Goal: Transaction & Acquisition: Purchase product/service

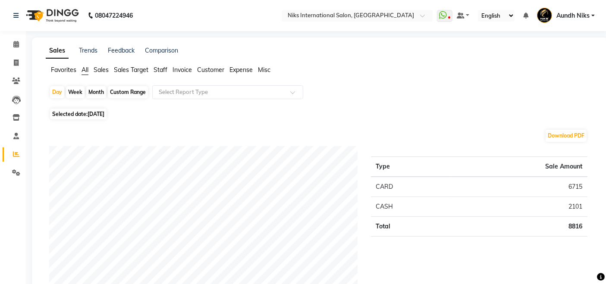
click at [100, 90] on div "Month" at bounding box center [96, 92] width 20 height 12
select select "9"
select select "2025"
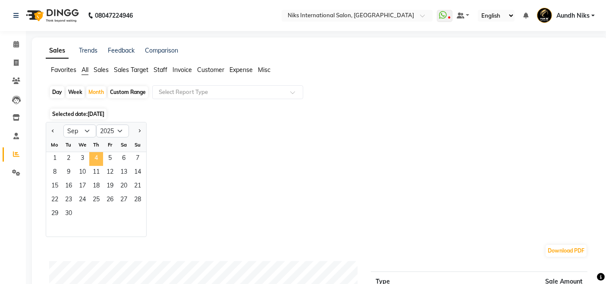
click at [96, 154] on span "4" at bounding box center [96, 159] width 14 height 14
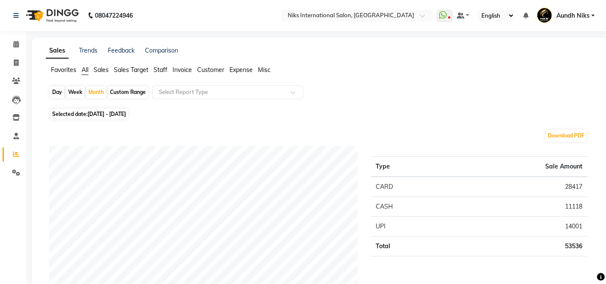
click at [159, 68] on span "Staff" at bounding box center [161, 70] width 14 height 8
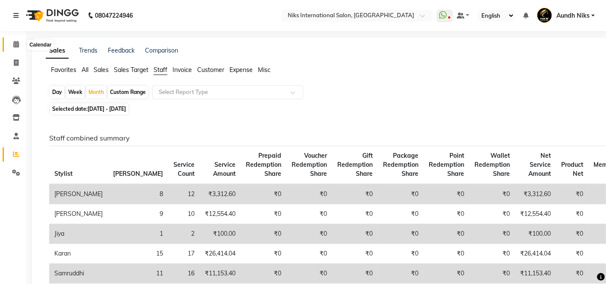
click at [17, 44] on icon at bounding box center [16, 44] width 6 height 6
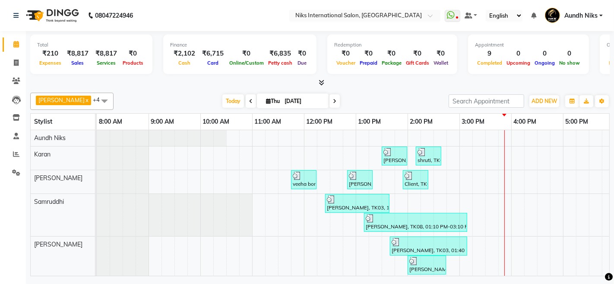
click at [405, 91] on div "[PERSON_NAME] x Aundh Niks x [PERSON_NAME] x [PERSON_NAME] x +4 Select All Aund…" at bounding box center [319, 182] width 579 height 187
click at [546, 100] on span "ADD NEW" at bounding box center [543, 101] width 25 height 6
click at [520, 138] on link "Add Expense" at bounding box center [524, 139] width 68 height 11
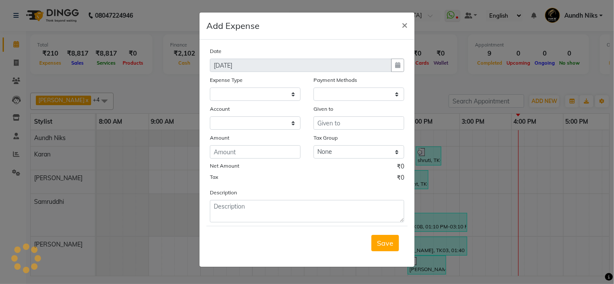
select select
select select "1"
select select "2290"
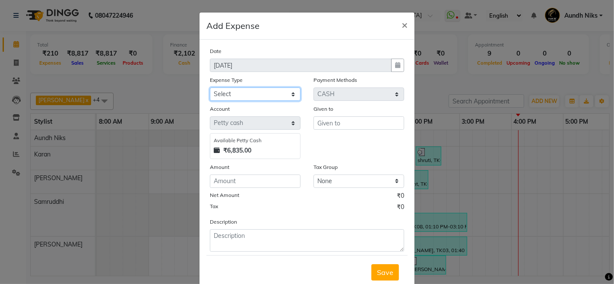
click at [270, 93] on select "Select Cash transfer to hub Client Snacks Donation Equipment Maintenance Miscel…" at bounding box center [255, 94] width 91 height 13
select select "944"
click at [210, 88] on select "Select Cash transfer to hub Client Snacks Donation Equipment Maintenance Miscel…" at bounding box center [255, 94] width 91 height 13
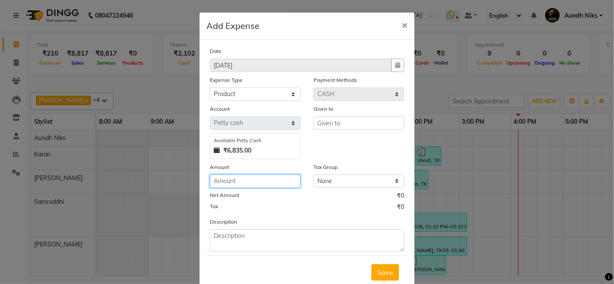
click at [249, 177] on input "number" at bounding box center [255, 181] width 91 height 13
type input "170"
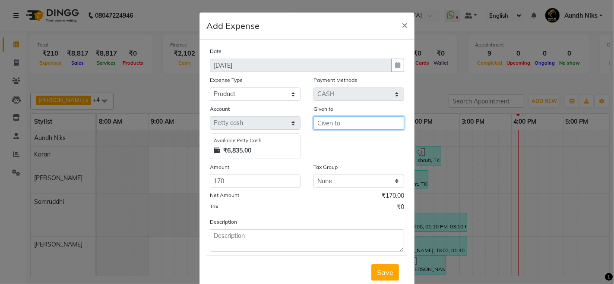
click at [340, 126] on input "text" at bounding box center [358, 123] width 91 height 13
type input "."
click at [376, 276] on button "Save" at bounding box center [385, 273] width 28 height 16
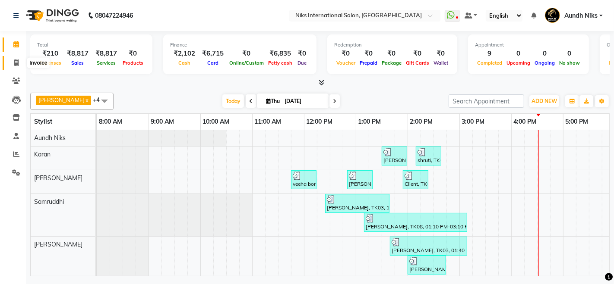
click at [16, 60] on icon at bounding box center [16, 63] width 5 height 6
select select "service"
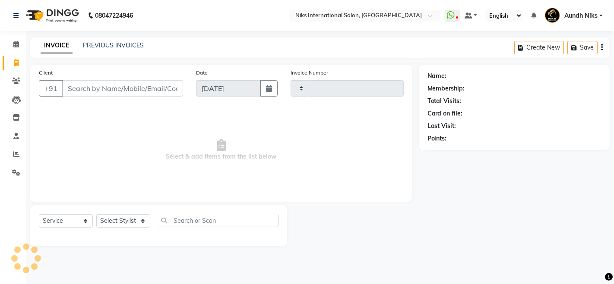
type input "1985"
select select "6"
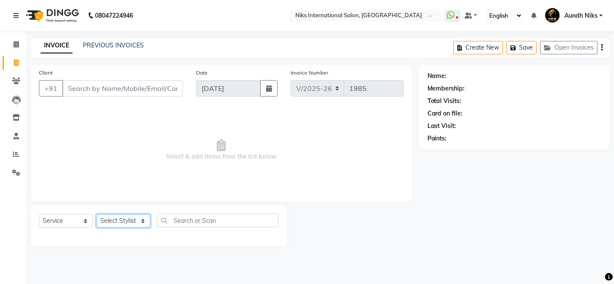
click at [119, 218] on select "Select Stylist [PERSON_NAME] Aundh Niks [PERSON_NAME] Jiya [PERSON_NAME] Mahhi …" at bounding box center [123, 220] width 54 height 13
select select "17526"
click at [96, 214] on select "Select Stylist [PERSON_NAME] Aundh Niks [PERSON_NAME] Jiya [PERSON_NAME] Mahhi …" at bounding box center [123, 220] width 54 height 13
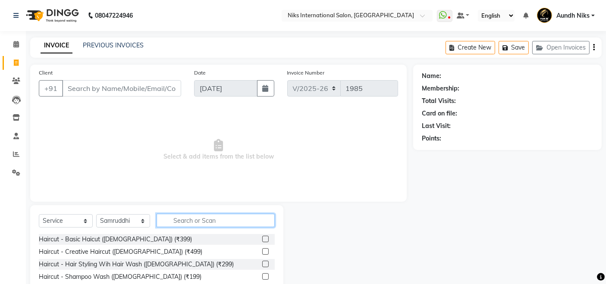
click at [208, 221] on input "text" at bounding box center [216, 220] width 118 height 13
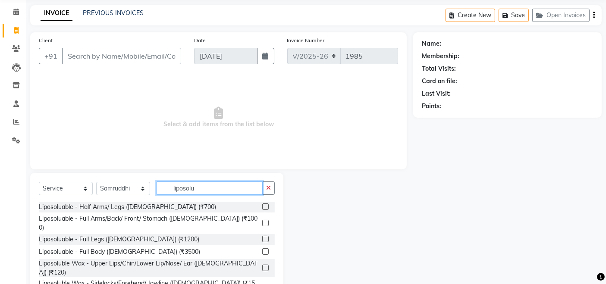
scroll to position [61, 0]
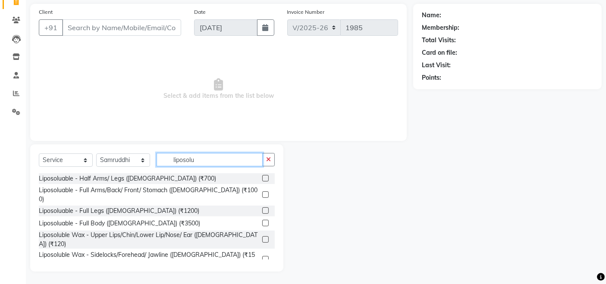
type input "liposolu"
click at [262, 256] on label at bounding box center [265, 259] width 6 height 6
click at [262, 257] on input "checkbox" at bounding box center [265, 260] width 6 height 6
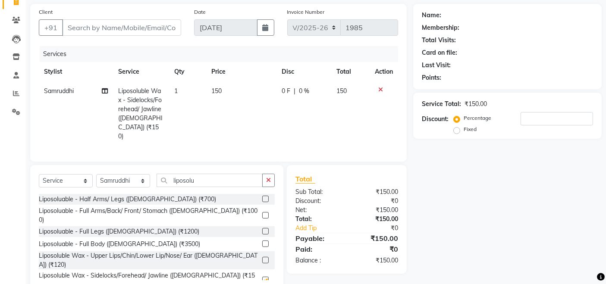
checkbox input "false"
click at [262, 257] on label at bounding box center [265, 260] width 6 height 6
click at [262, 258] on input "checkbox" at bounding box center [265, 261] width 6 height 6
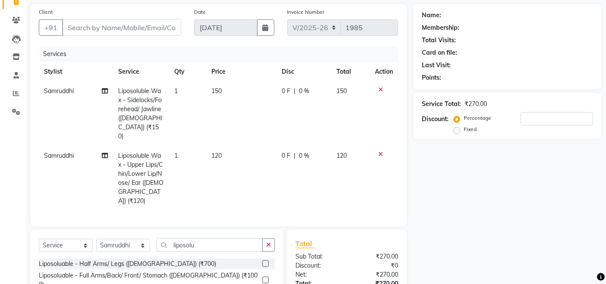
checkbox input "false"
click at [211, 239] on input "liposolu" at bounding box center [210, 245] width 106 height 13
type input "l"
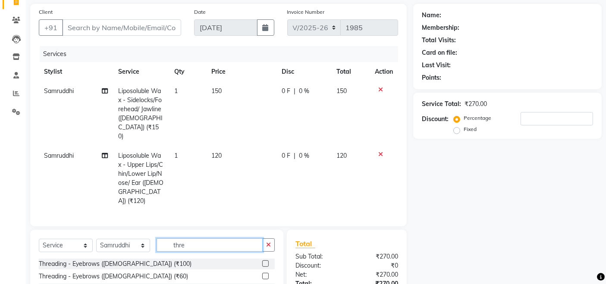
type input "thre"
click at [265, 273] on label at bounding box center [265, 276] width 6 height 6
click at [265, 274] on input "checkbox" at bounding box center [265, 277] width 6 height 6
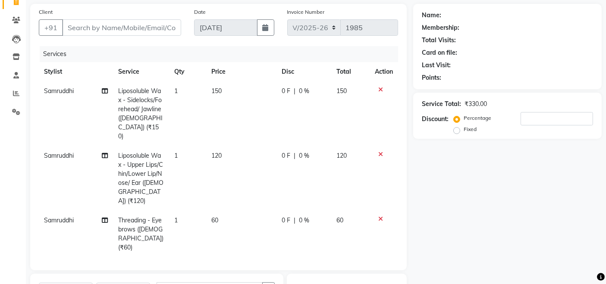
checkbox input "false"
click at [104, 25] on input "Client" at bounding box center [121, 27] width 119 height 16
type input "9"
type input "0"
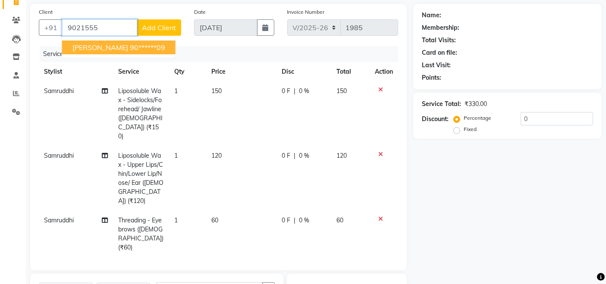
click at [130, 47] on ngb-highlight "90******09" at bounding box center [147, 47] width 35 height 9
type input "90******09"
click at [119, 47] on div "Services" at bounding box center [222, 54] width 365 height 16
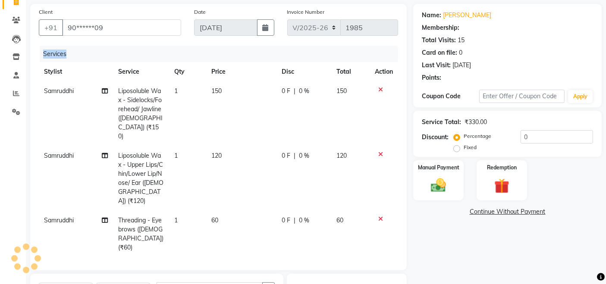
type input "20"
select select "1: Object"
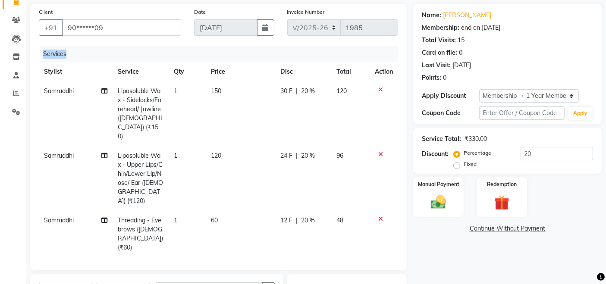
scroll to position [153, 0]
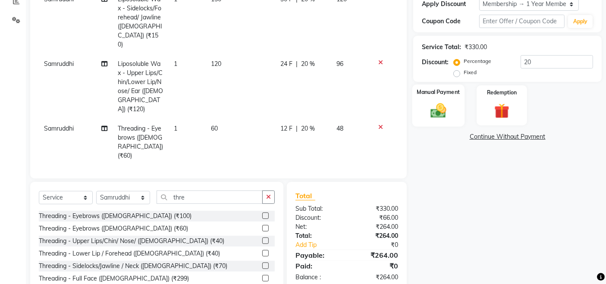
click at [422, 109] on div "Manual Payment" at bounding box center [439, 106] width 52 height 42
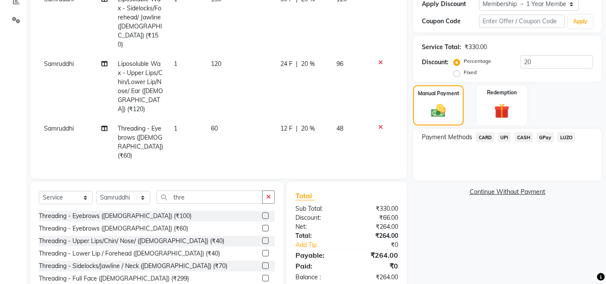
click at [486, 138] on span "CARD" at bounding box center [485, 137] width 19 height 10
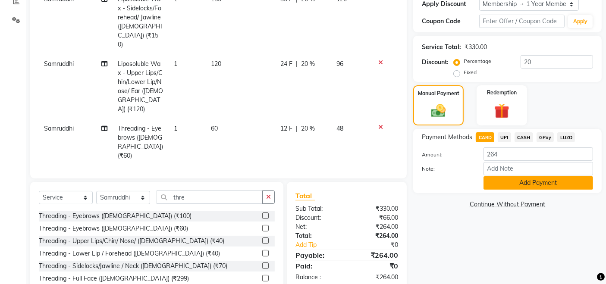
click at [556, 183] on button "Add Payment" at bounding box center [539, 183] width 110 height 13
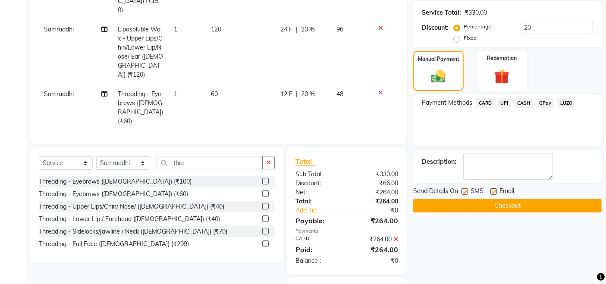
scroll to position [206, 0]
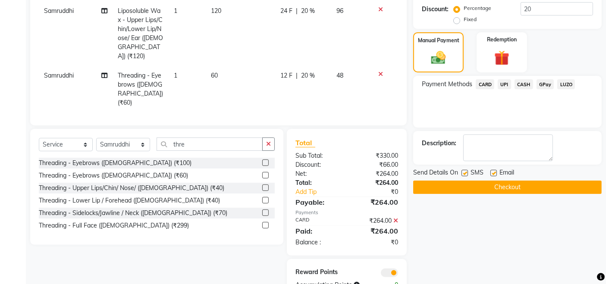
click at [540, 187] on button "Checkout" at bounding box center [507, 187] width 189 height 13
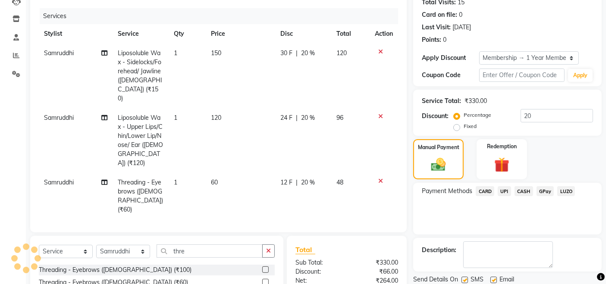
scroll to position [0, 0]
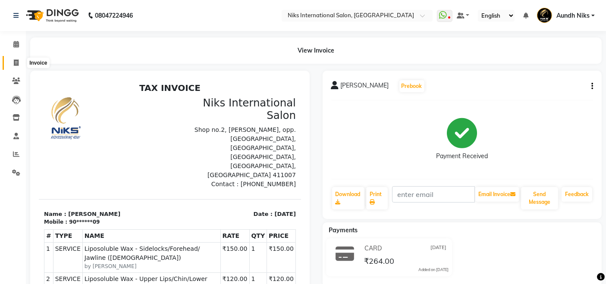
click at [14, 63] on icon at bounding box center [16, 63] width 5 height 6
select select "service"
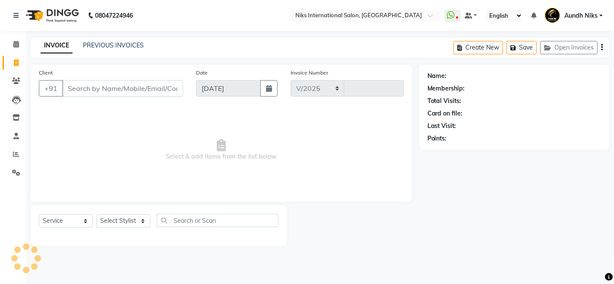
select select "6"
type input "1986"
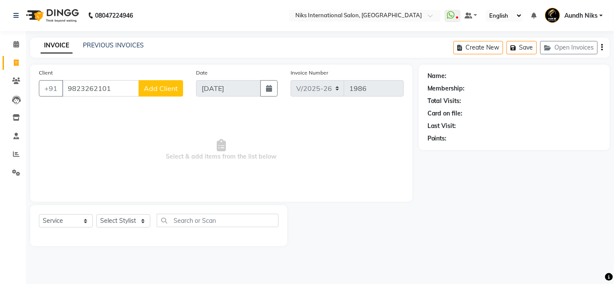
type input "9823262101"
click at [154, 88] on span "Add Client" at bounding box center [161, 88] width 34 height 9
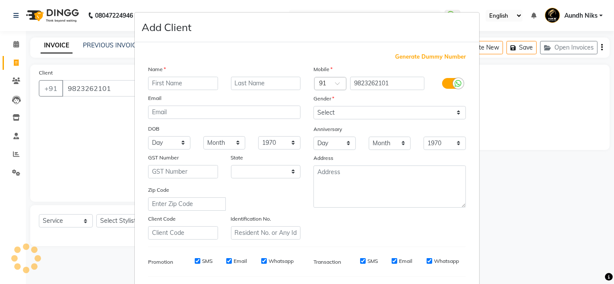
select select "22"
type input "poonam"
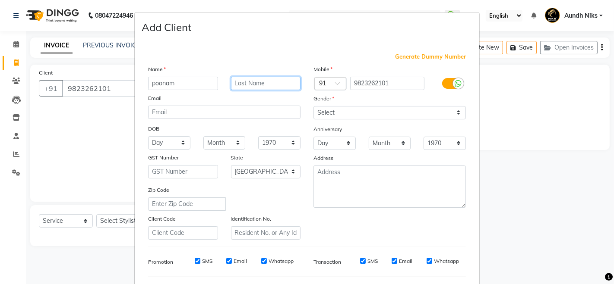
click at [243, 79] on input "text" at bounding box center [266, 83] width 70 height 13
type input "."
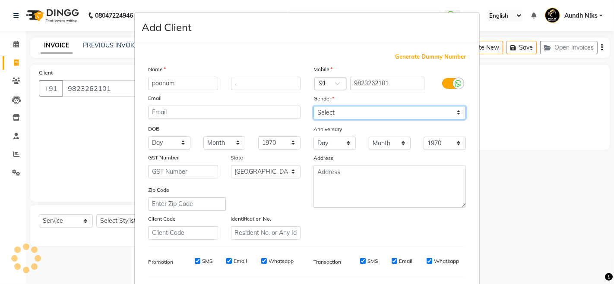
click at [330, 113] on select "Select [DEMOGRAPHIC_DATA] [DEMOGRAPHIC_DATA] Other Prefer Not To Say" at bounding box center [389, 112] width 152 height 13
select select "[DEMOGRAPHIC_DATA]"
click at [313, 106] on select "Select [DEMOGRAPHIC_DATA] [DEMOGRAPHIC_DATA] Other Prefer Not To Say" at bounding box center [389, 112] width 152 height 13
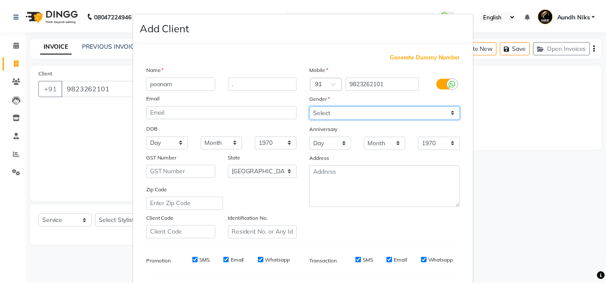
scroll to position [113, 0]
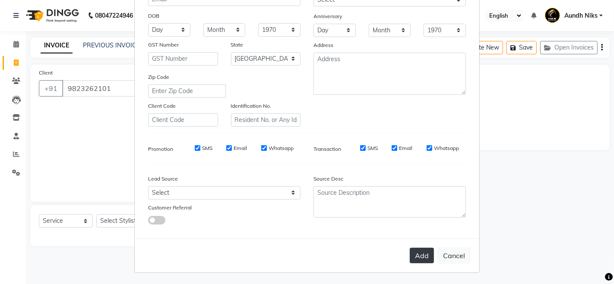
click at [416, 258] on button "Add" at bounding box center [422, 256] width 24 height 16
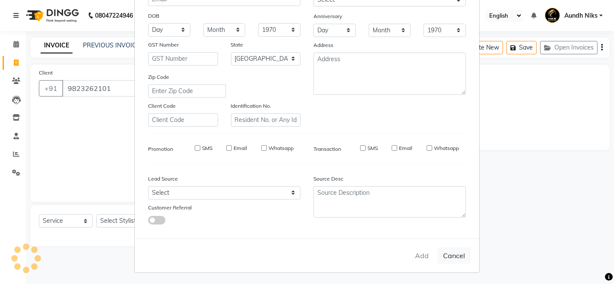
type input "98******01"
select select
select select "null"
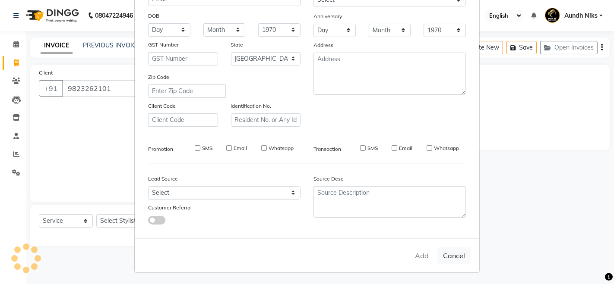
select select
checkbox input "false"
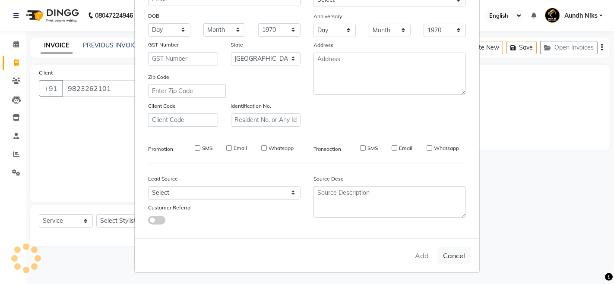
checkbox input "false"
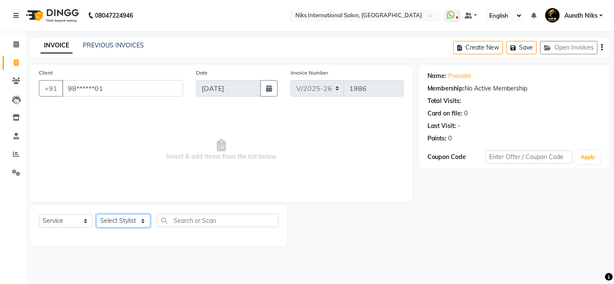
click at [131, 222] on select "Select Stylist [PERSON_NAME] Aundh Niks [PERSON_NAME] Jiya [PERSON_NAME] Mahhi …" at bounding box center [123, 220] width 54 height 13
select select "22944"
click at [96, 214] on select "Select Stylist [PERSON_NAME] Aundh Niks [PERSON_NAME] Jiya [PERSON_NAME] Mahhi …" at bounding box center [123, 220] width 54 height 13
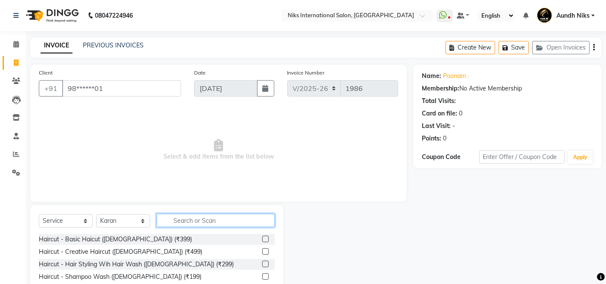
click at [189, 223] on input "text" at bounding box center [216, 220] width 118 height 13
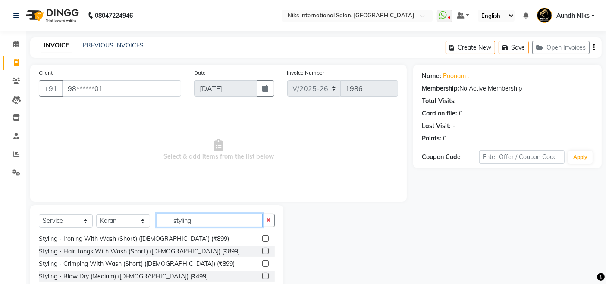
scroll to position [70, 0]
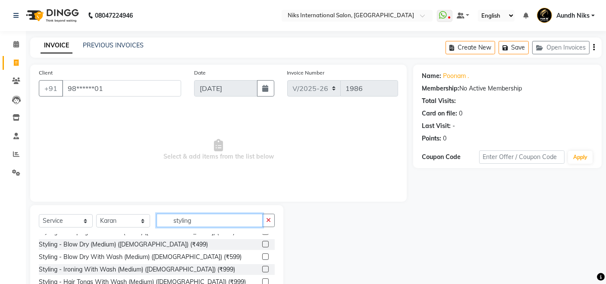
type input "styling"
click at [262, 258] on label at bounding box center [265, 257] width 6 height 6
click at [262, 258] on input "checkbox" at bounding box center [265, 258] width 6 height 6
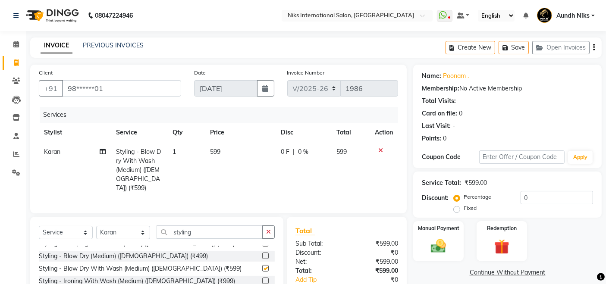
checkbox input "false"
click at [440, 235] on div "Manual Payment" at bounding box center [439, 242] width 52 height 42
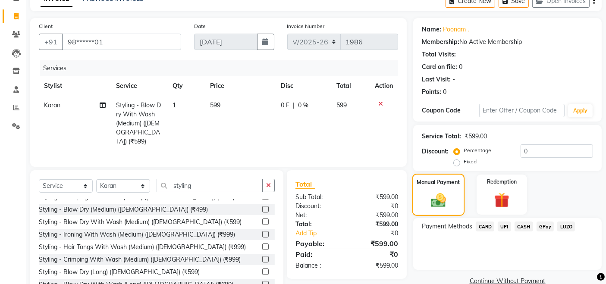
scroll to position [71, 0]
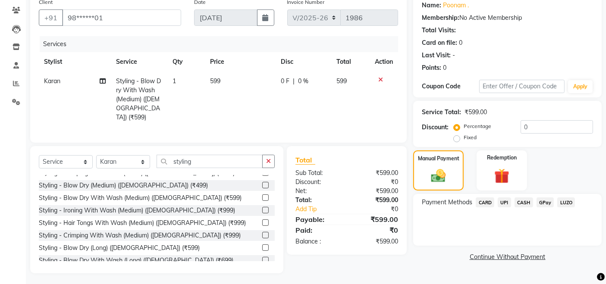
click at [521, 203] on span "CASH" at bounding box center [524, 203] width 19 height 10
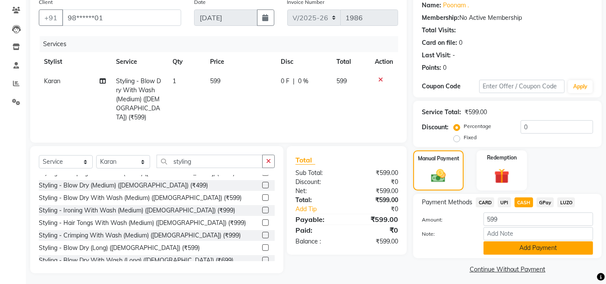
click at [543, 251] on button "Add Payment" at bounding box center [539, 248] width 110 height 13
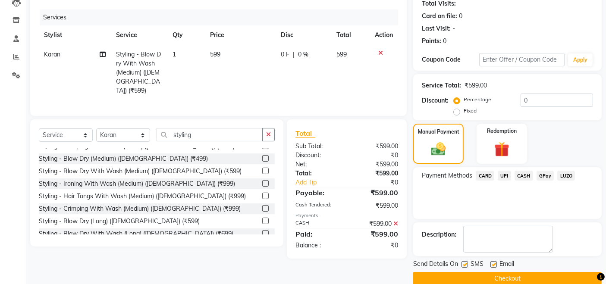
scroll to position [111, 0]
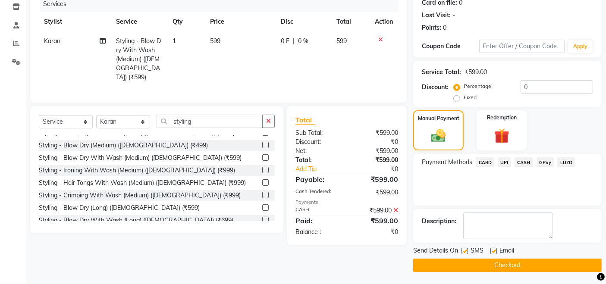
click at [504, 265] on button "Checkout" at bounding box center [507, 265] width 189 height 13
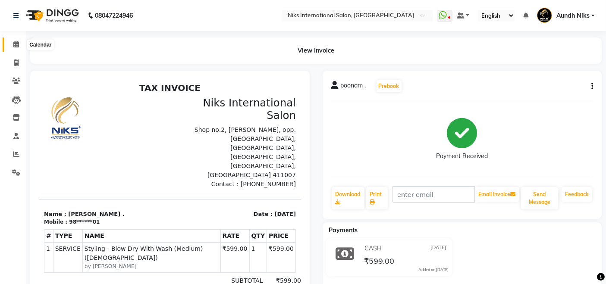
click at [13, 44] on icon at bounding box center [16, 44] width 6 height 6
